Goal: Find specific page/section: Find specific page/section

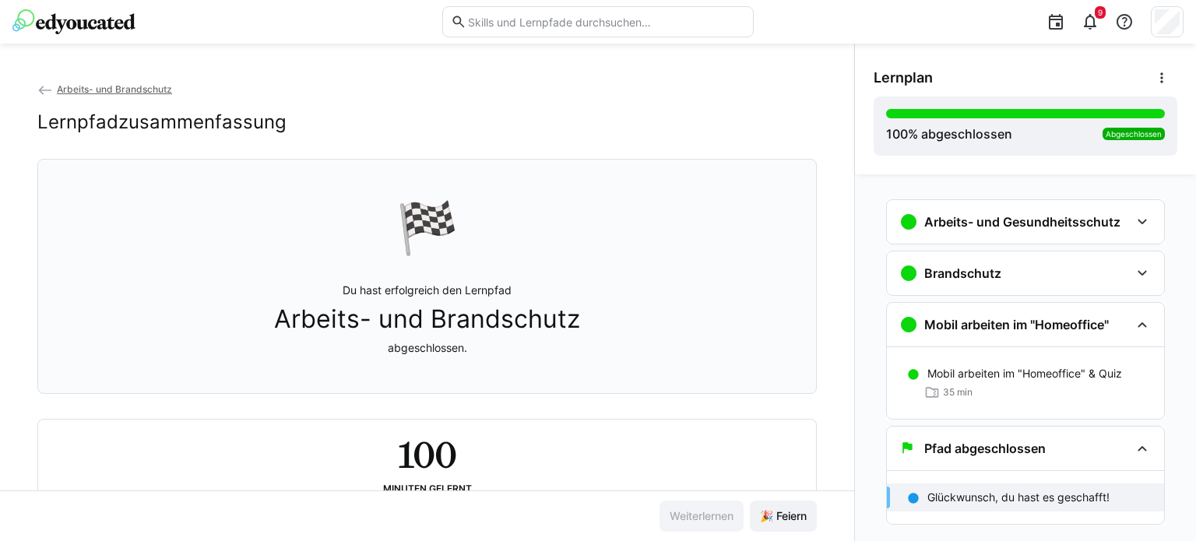
scroll to position [58, 0]
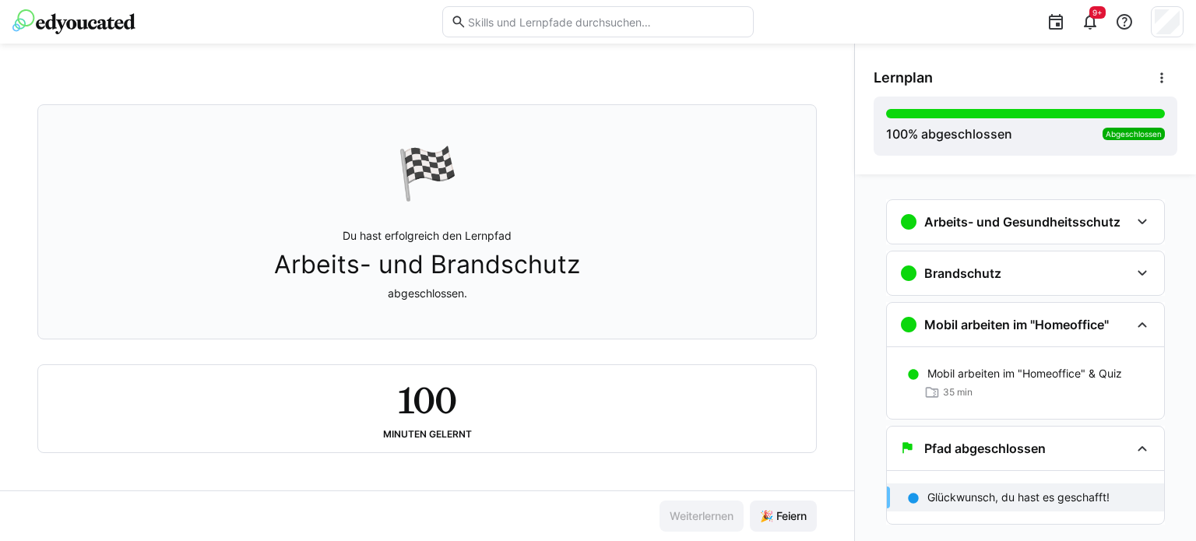
click at [78, 21] on img at bounding box center [73, 21] width 123 height 25
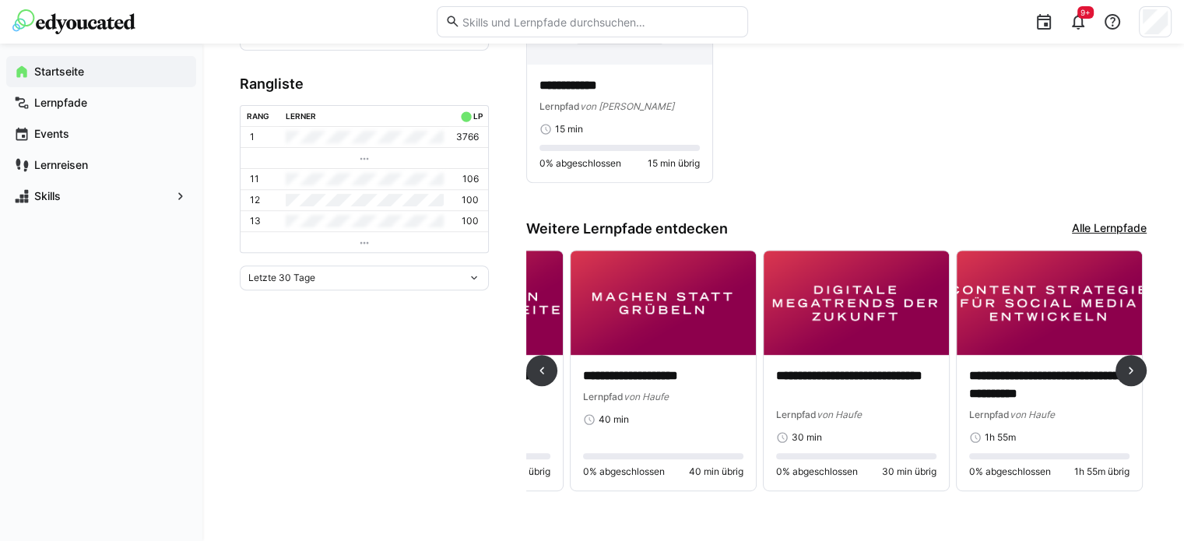
scroll to position [0, 933]
